Goal: Information Seeking & Learning: Compare options

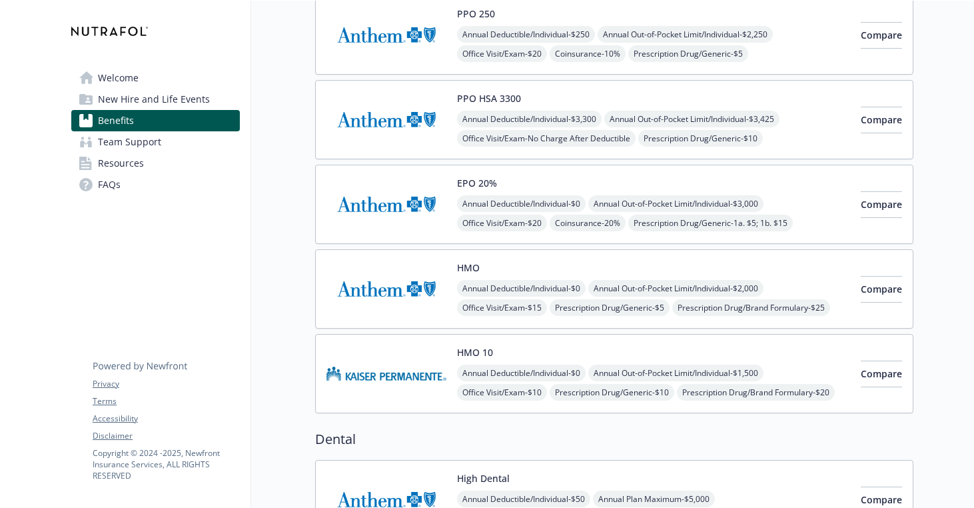
scroll to position [456, 0]
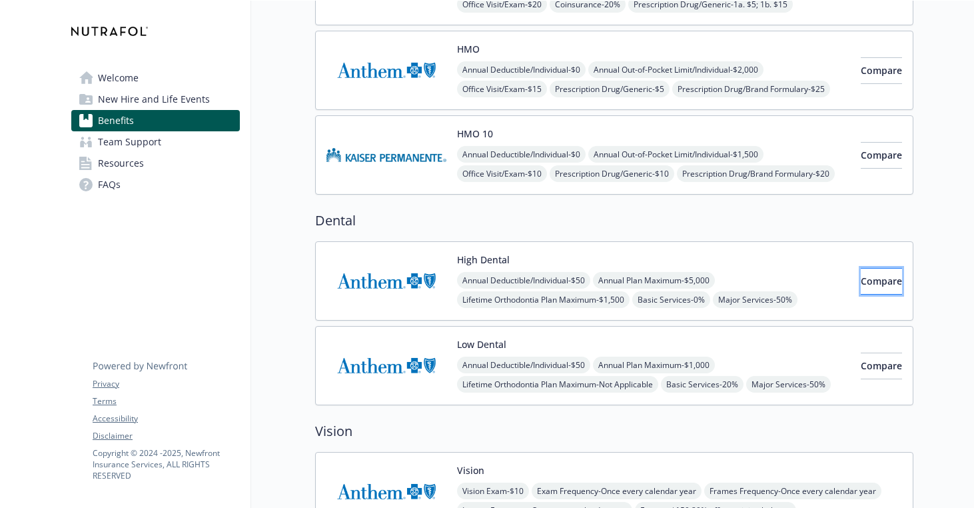
click at [861, 289] on button "Compare" at bounding box center [881, 281] width 41 height 27
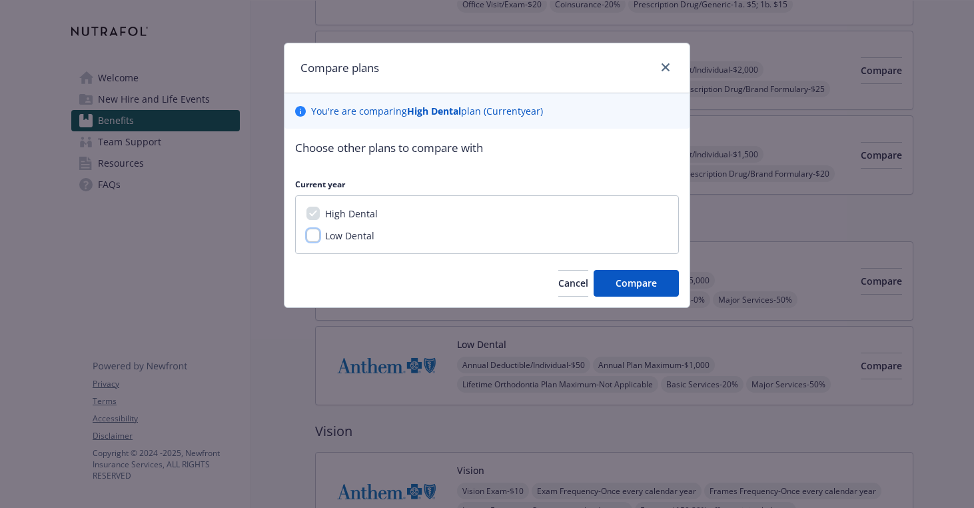
click at [308, 234] on input "Low Dental" at bounding box center [312, 234] width 13 height 13
checkbox input "true"
click at [622, 284] on span "Compare" at bounding box center [636, 282] width 41 height 13
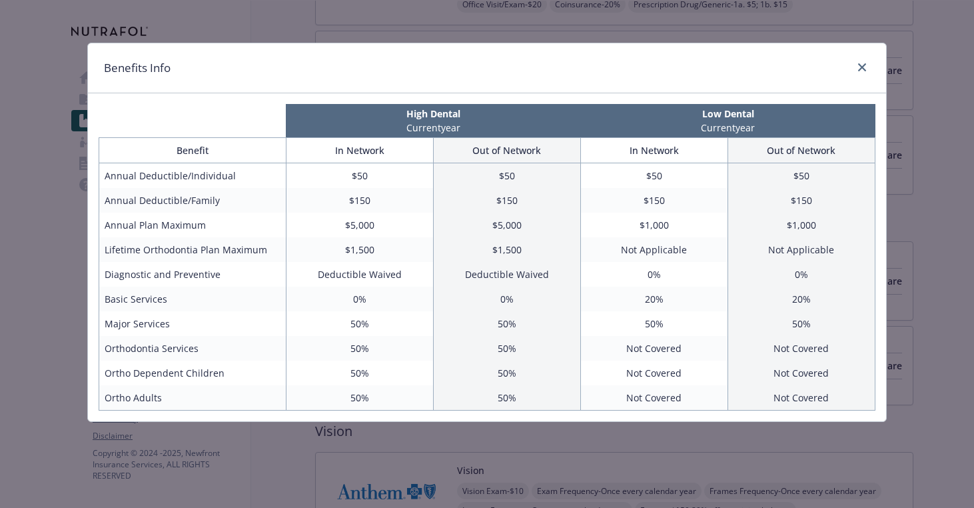
click at [512, 183] on td "$50" at bounding box center [506, 175] width 147 height 25
click at [869, 69] on link "close" at bounding box center [862, 67] width 16 height 16
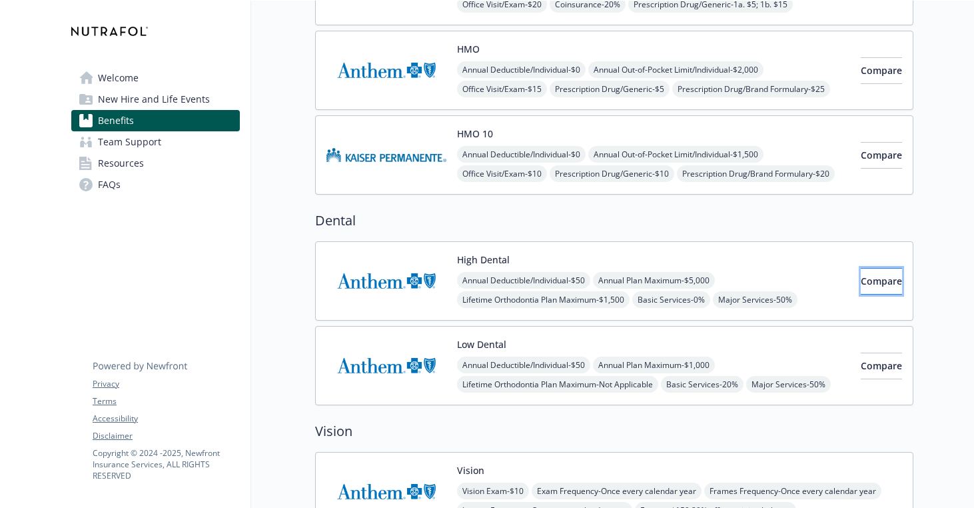
click at [867, 286] on span "Compare" at bounding box center [881, 280] width 41 height 13
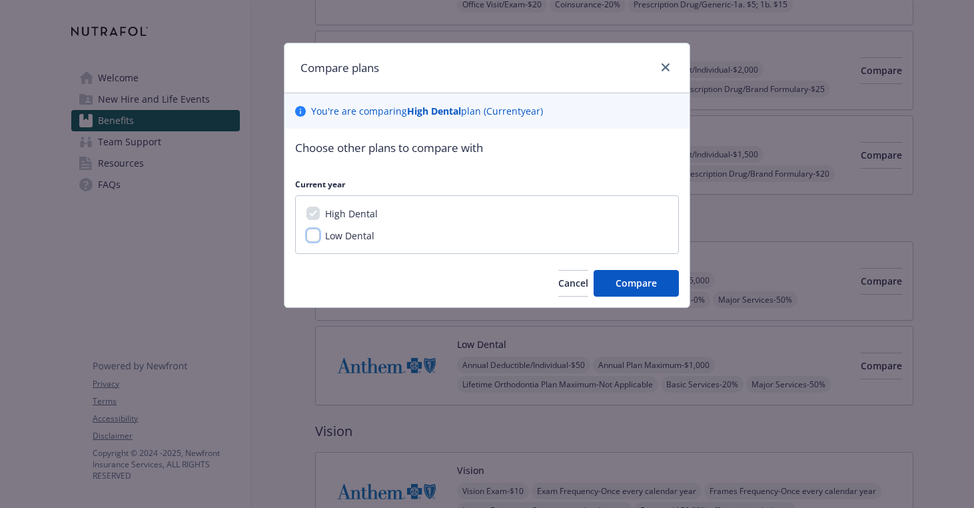
click at [314, 236] on input "Low Dental" at bounding box center [312, 234] width 13 height 13
checkbox input "true"
click at [610, 288] on button "Compare" at bounding box center [636, 283] width 85 height 27
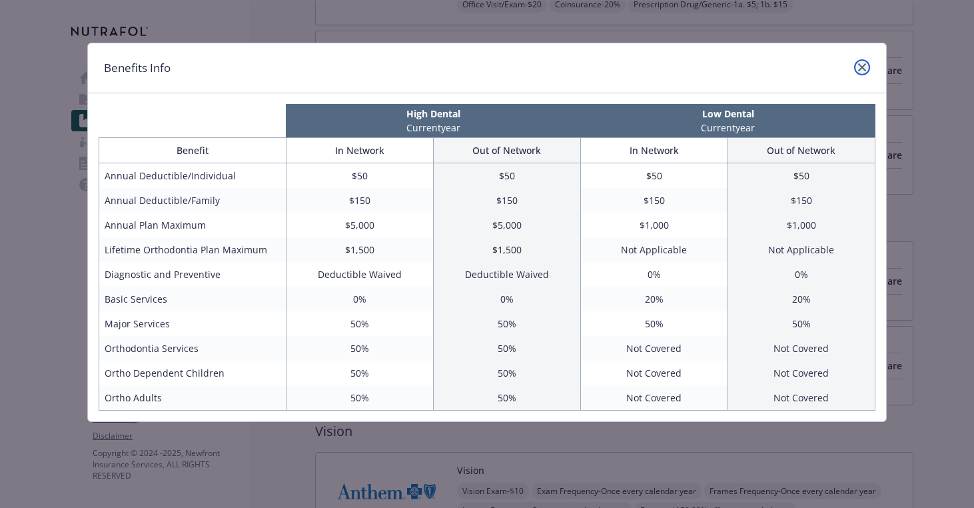
click at [865, 67] on icon "close" at bounding box center [862, 67] width 8 height 8
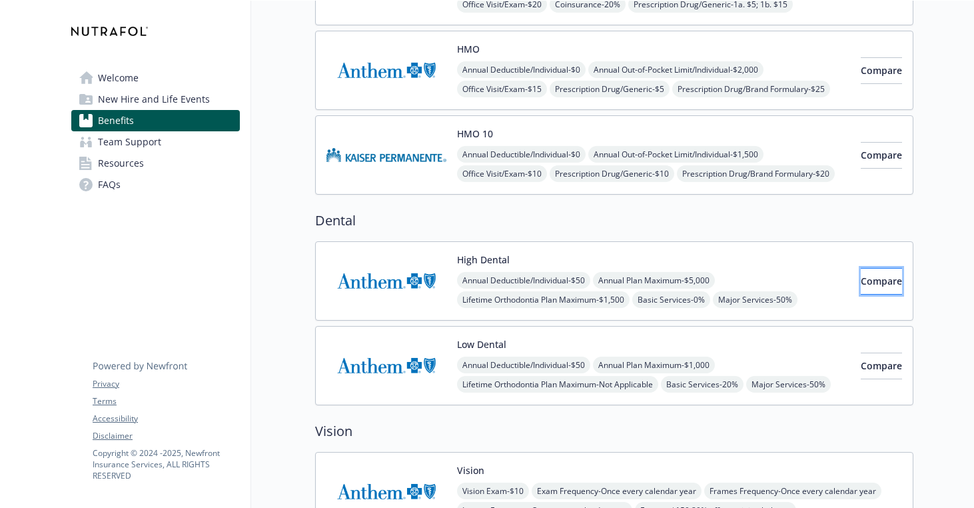
click at [875, 275] on span "Compare" at bounding box center [881, 280] width 41 height 13
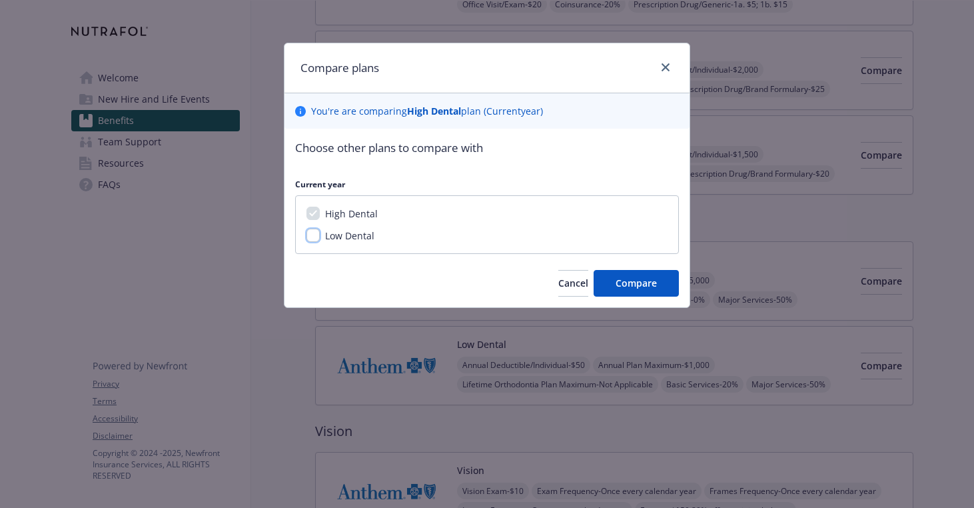
click at [317, 240] on input "Low Dental" at bounding box center [312, 234] width 13 height 13
checkbox input "true"
click at [632, 271] on button "Compare" at bounding box center [636, 283] width 85 height 27
